Goal: Task Accomplishment & Management: Manage account settings

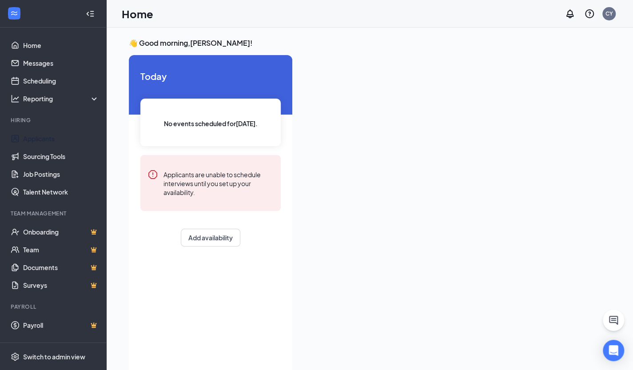
click at [37, 140] on link "Applicants" at bounding box center [61, 139] width 76 height 18
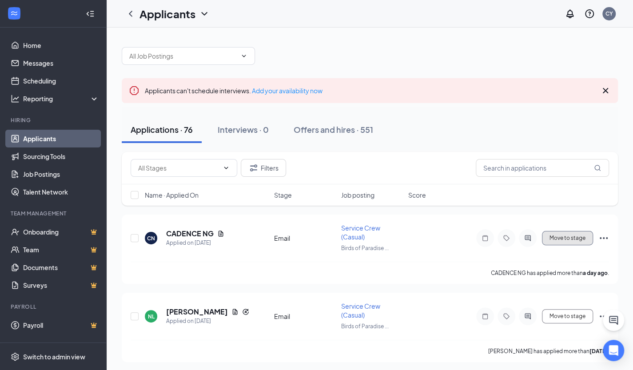
click at [563, 237] on button "Move to stage" at bounding box center [567, 238] width 51 height 14
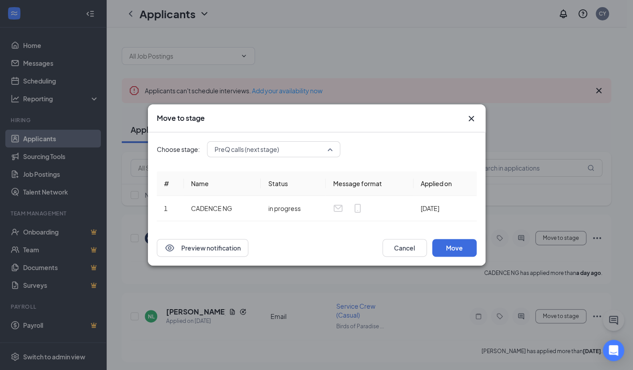
click at [330, 149] on span "PreQ calls (next stage)" at bounding box center [273, 148] width 118 height 13
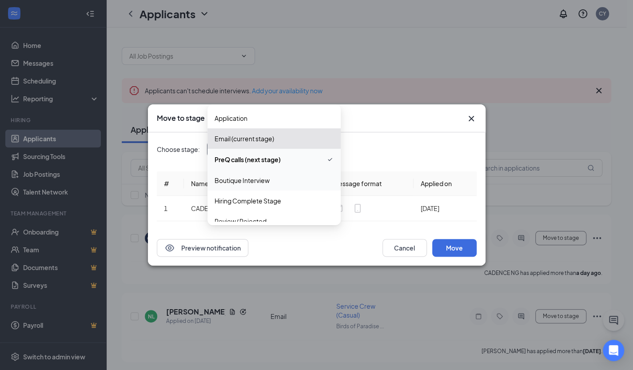
click at [257, 179] on span "Boutique Interview" at bounding box center [241, 180] width 55 height 10
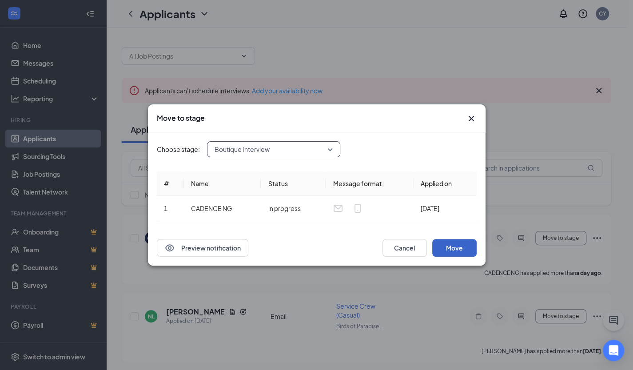
click at [448, 247] on button "Move" at bounding box center [454, 248] width 44 height 18
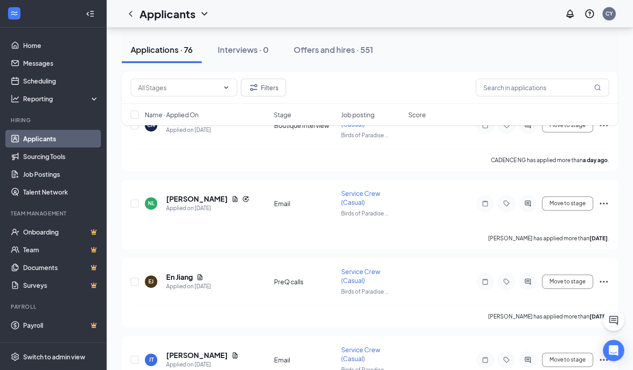
scroll to position [130, 0]
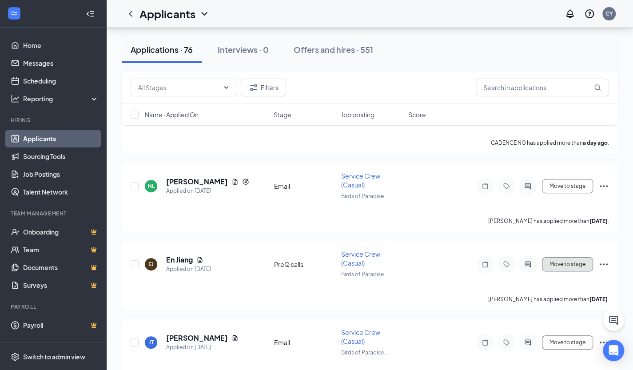
click at [567, 261] on button "Move to stage" at bounding box center [567, 264] width 51 height 14
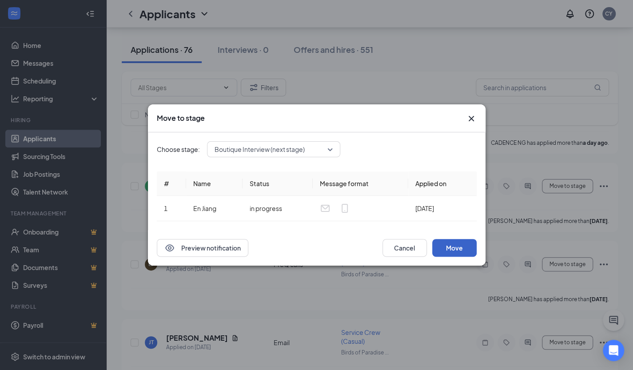
click at [453, 251] on button "Move" at bounding box center [454, 248] width 44 height 18
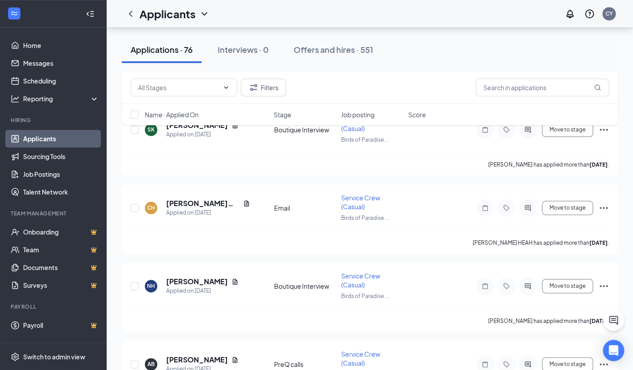
scroll to position [477, 0]
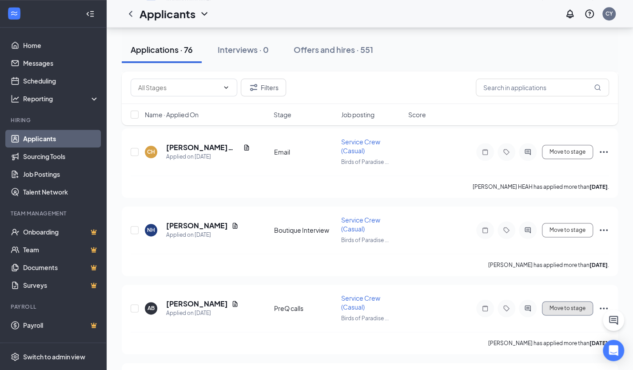
click at [577, 301] on button "Move to stage" at bounding box center [567, 308] width 51 height 14
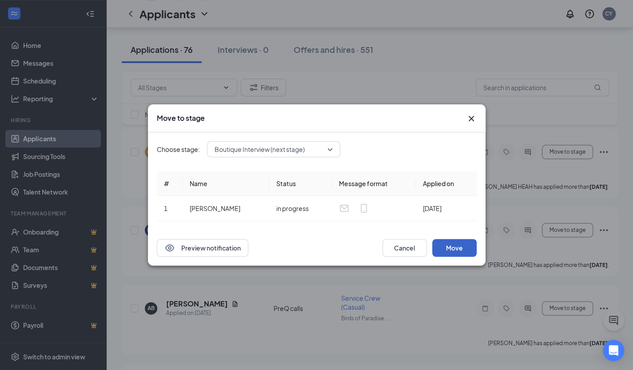
click at [459, 248] on button "Move" at bounding box center [454, 248] width 44 height 18
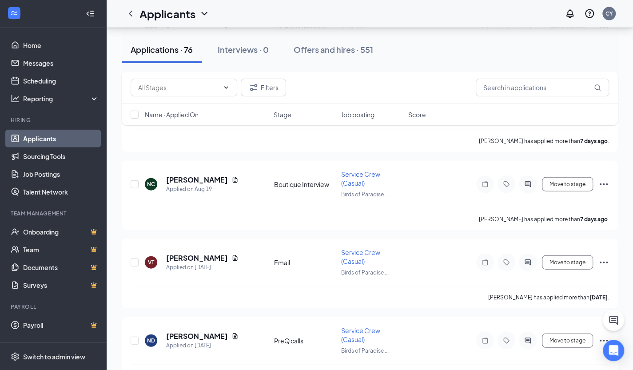
scroll to position [1110, 0]
